Goal: Task Accomplishment & Management: Manage account settings

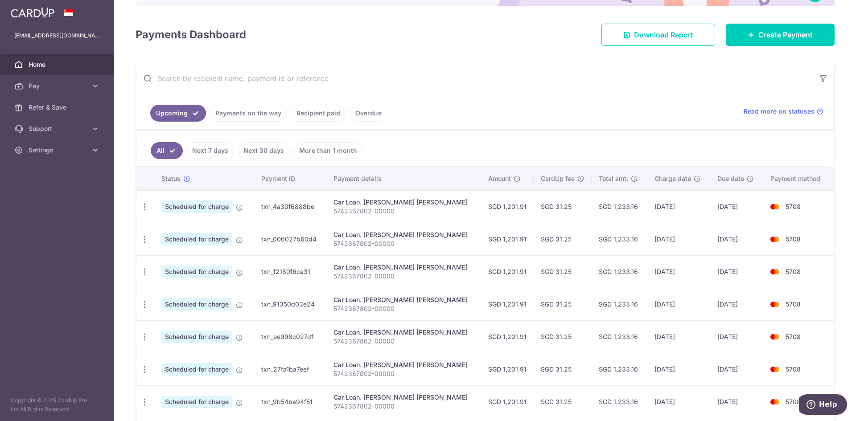
scroll to position [238, 0]
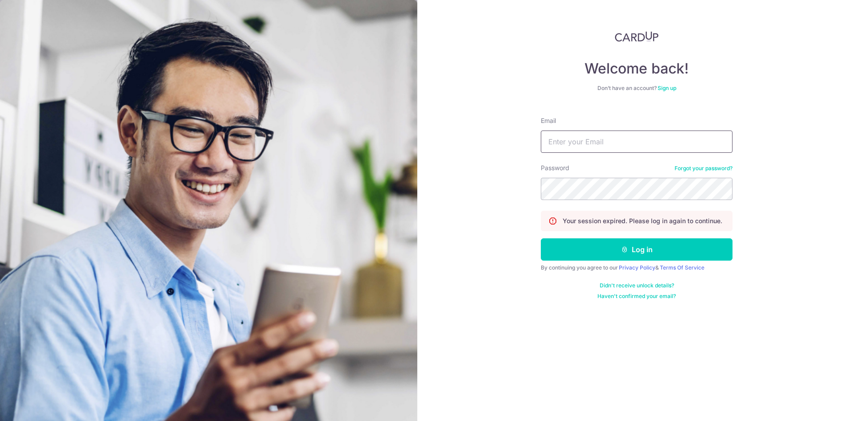
click at [609, 142] on input "Email" at bounding box center [637, 142] width 192 height 22
type input "[EMAIL_ADDRESS][DOMAIN_NAME]"
click at [541, 239] on button "Log in" at bounding box center [637, 250] width 192 height 22
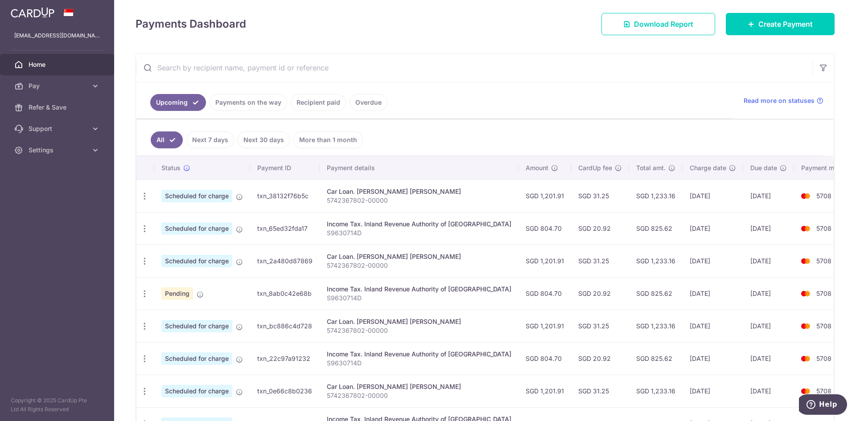
scroll to position [268, 0]
